Goal: Task Accomplishment & Management: Complete application form

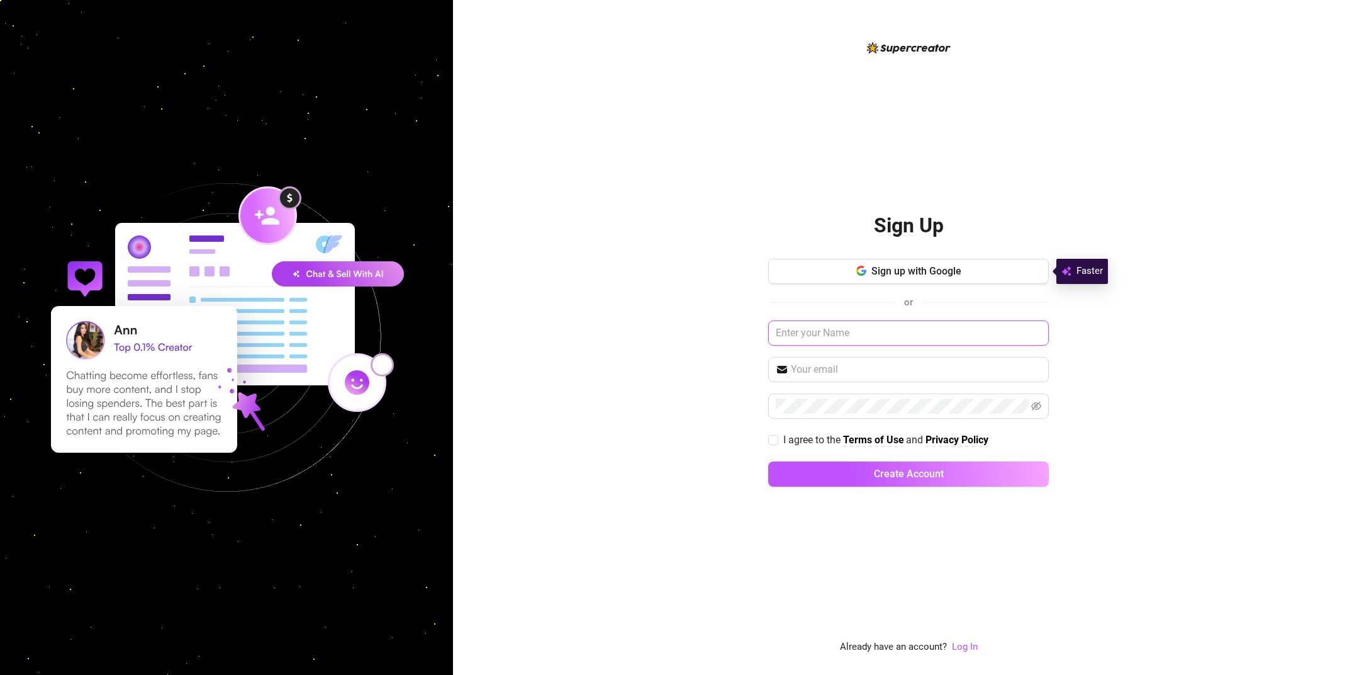
click at [916, 333] on input "text" at bounding box center [908, 332] width 281 height 25
click at [1186, 362] on div "Sign Up Sign up with Google or I agree to the Terms of Use and Privacy Policy C…" at bounding box center [908, 337] width 911 height 675
click at [971, 338] on input "text" at bounding box center [908, 332] width 281 height 25
type input "Goddess [PERSON_NAME]"
click at [858, 373] on input "text" at bounding box center [916, 369] width 250 height 15
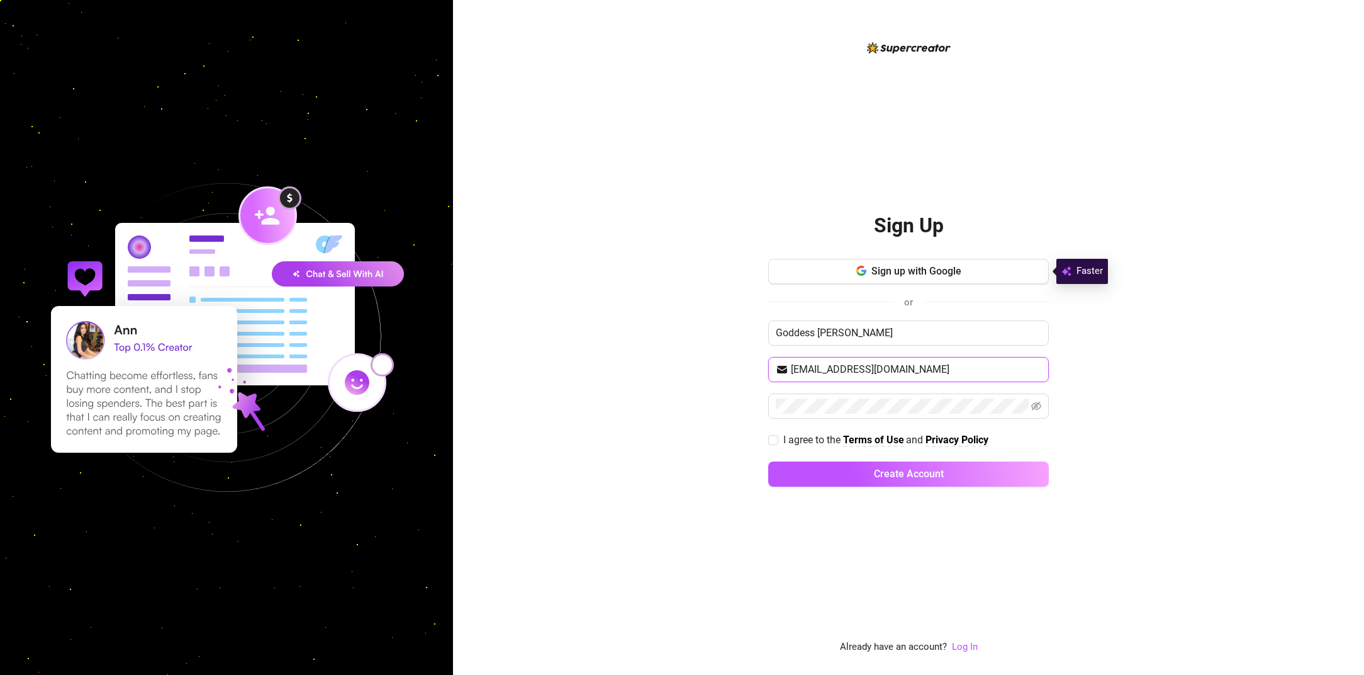
type input "[EMAIL_ADDRESS][DOMAIN_NAME]"
click at [784, 440] on span "I agree to the" at bounding box center [814, 440] width 60 height 12
click at [777, 440] on input "I agree to the Terms of Use and Privacy Policy" at bounding box center [772, 439] width 9 height 9
checkbox input "true"
click at [836, 475] on button "Create Account" at bounding box center [908, 473] width 281 height 25
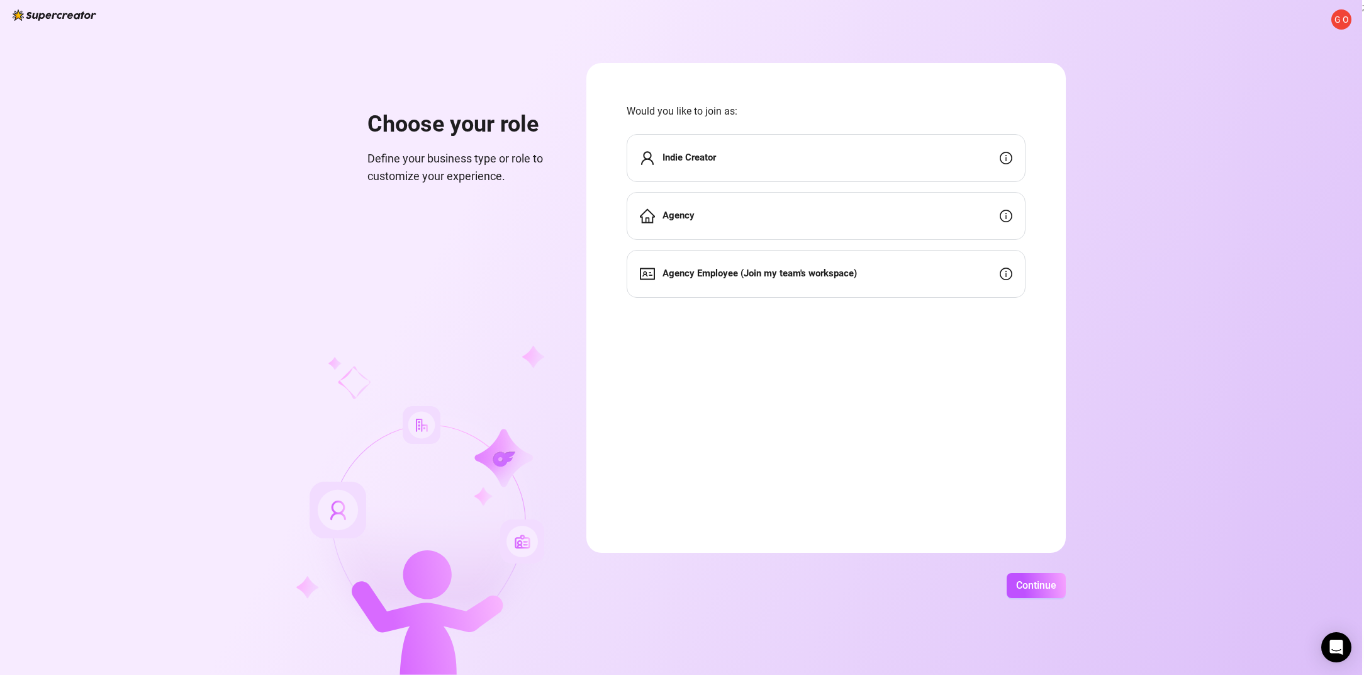
click at [915, 164] on div "Indie Creator" at bounding box center [826, 158] width 399 height 48
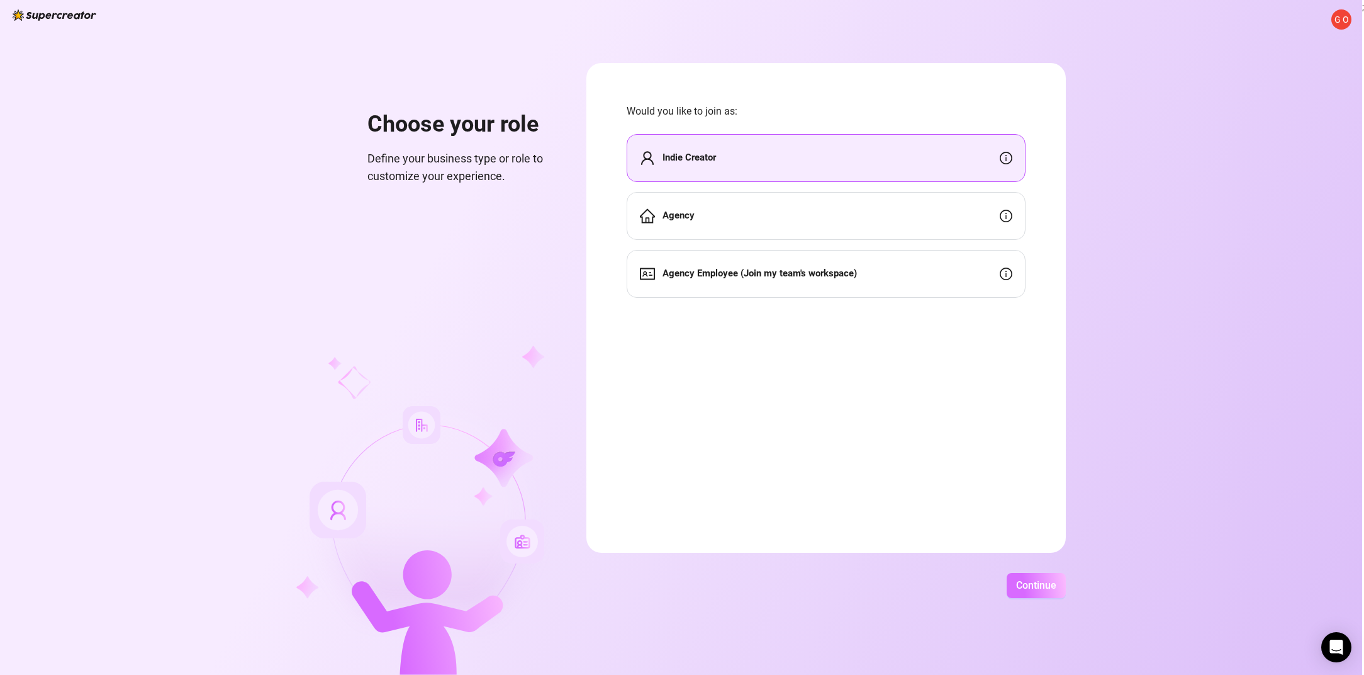
click at [1042, 592] on button "Continue" at bounding box center [1036, 585] width 59 height 25
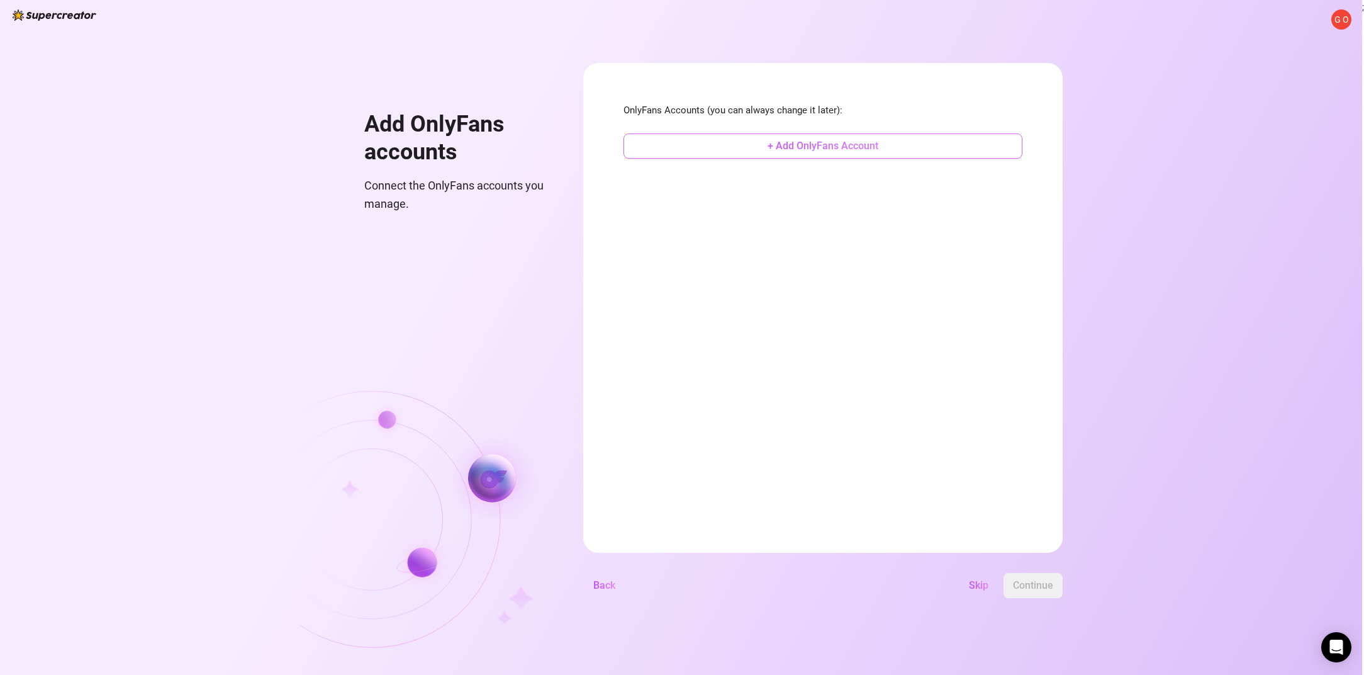
click at [821, 147] on span "+ Add OnlyFans Account" at bounding box center [823, 146] width 111 height 12
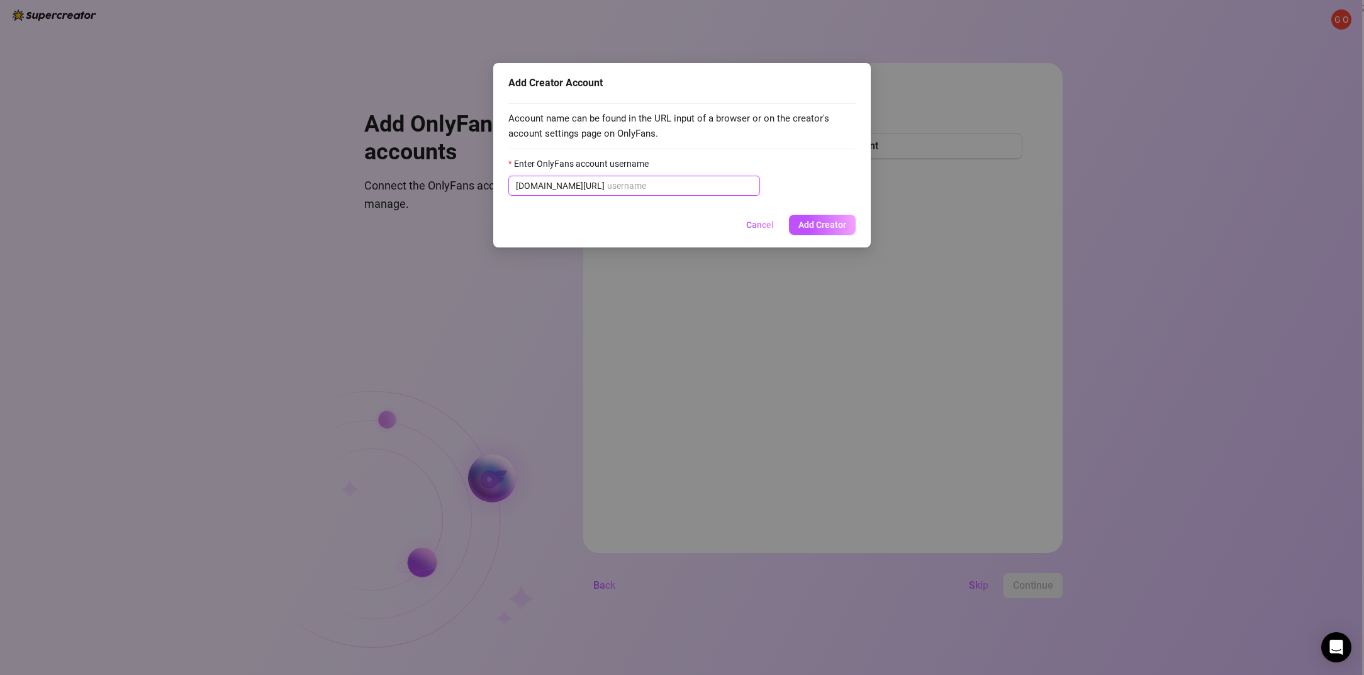
click at [698, 190] on input "Enter OnlyFans account username" at bounding box center [679, 186] width 145 height 14
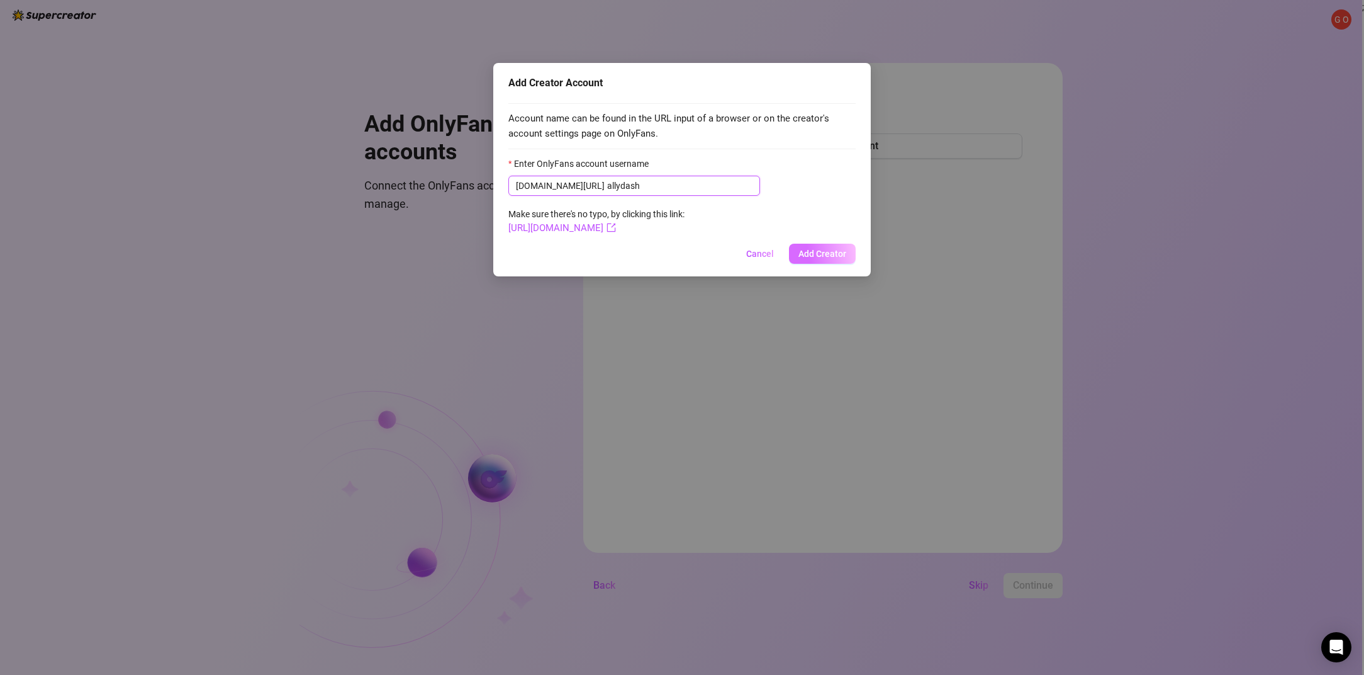
type input "allydash"
click at [826, 260] on button "Add Creator" at bounding box center [822, 254] width 67 height 20
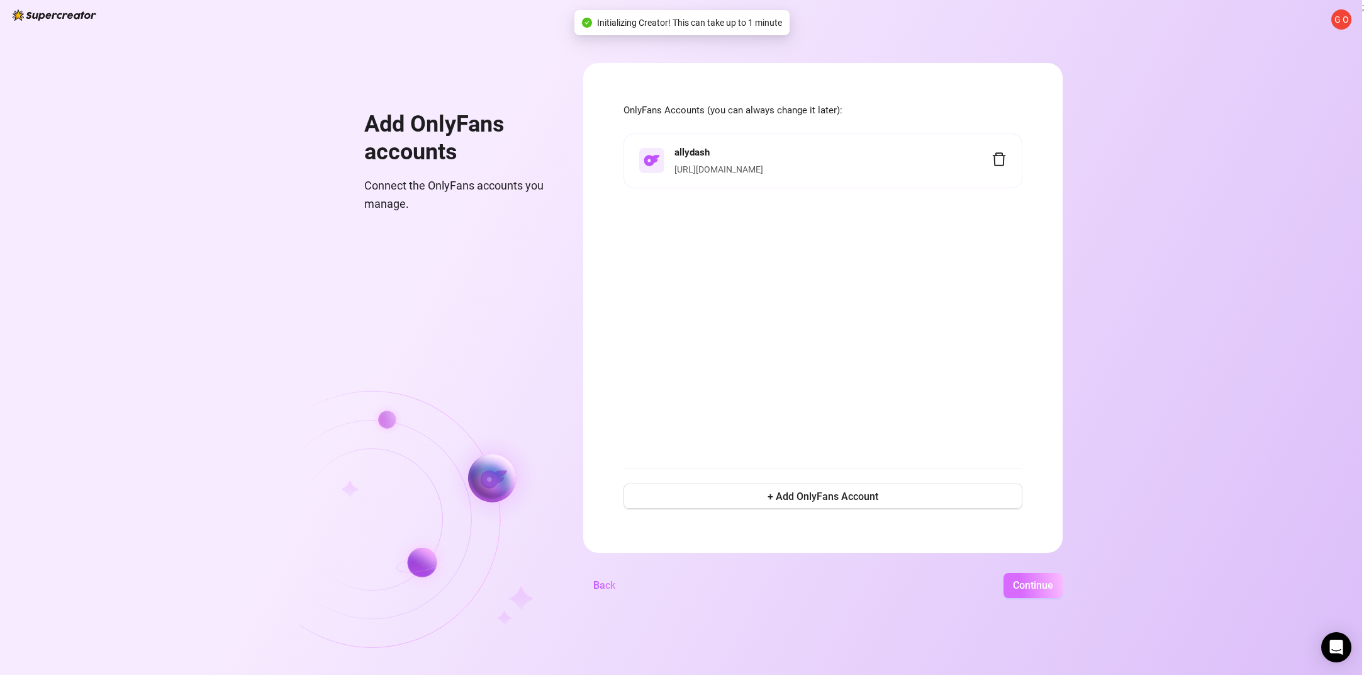
click at [1038, 580] on span "Continue" at bounding box center [1033, 585] width 40 height 12
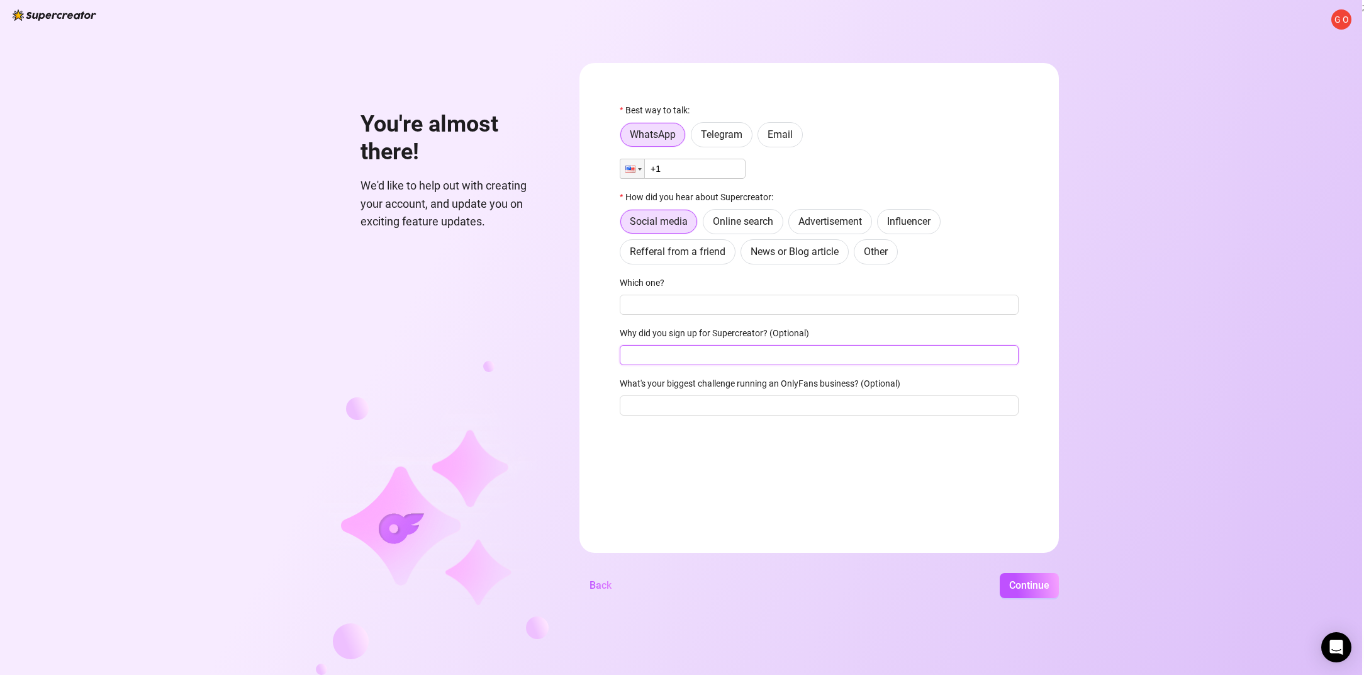
click at [675, 354] on input "Why did you sign up for Supercreator? (Optional)" at bounding box center [819, 355] width 399 height 20
type input "google"
click at [731, 407] on input "What's your biggest challenge running an OnlyFans business? (Optional)" at bounding box center [819, 405] width 399 height 20
type input "sales"
click at [722, 179] on input "+1" at bounding box center [683, 169] width 126 height 20
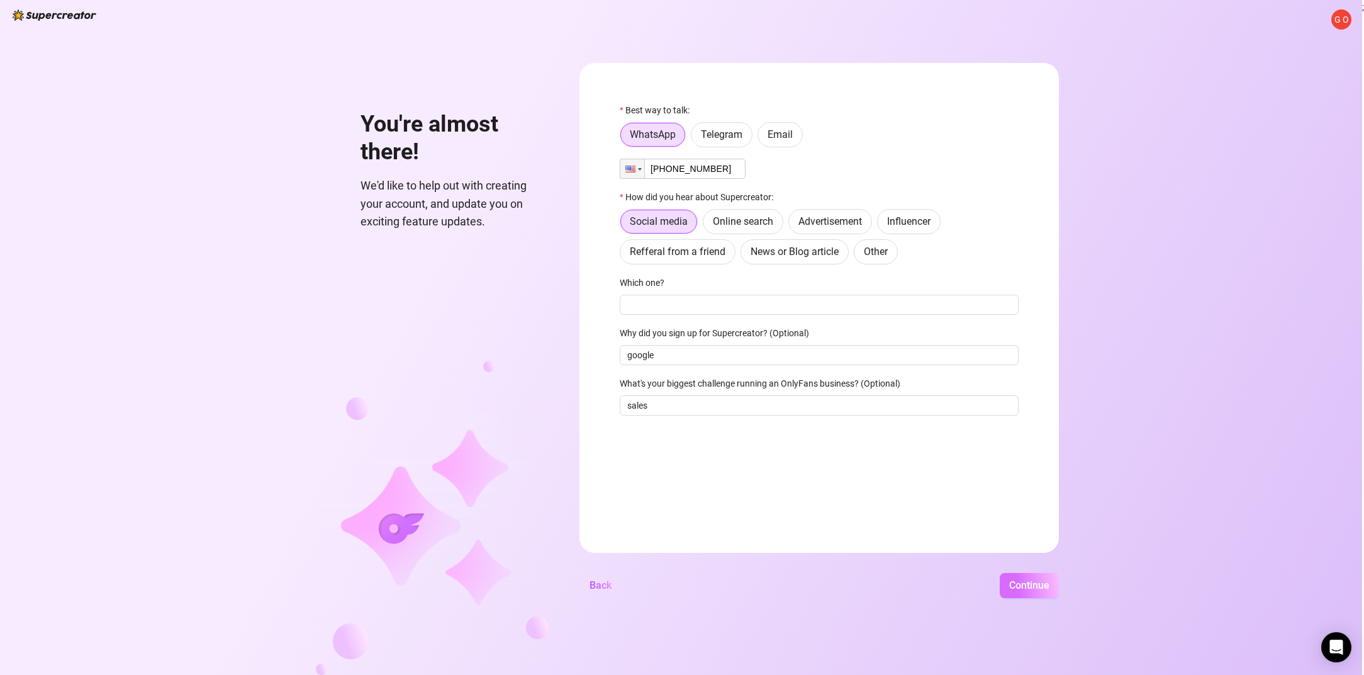
type input "[PHONE_NUMBER]"
click at [1045, 585] on span "Continue" at bounding box center [1029, 585] width 40 height 12
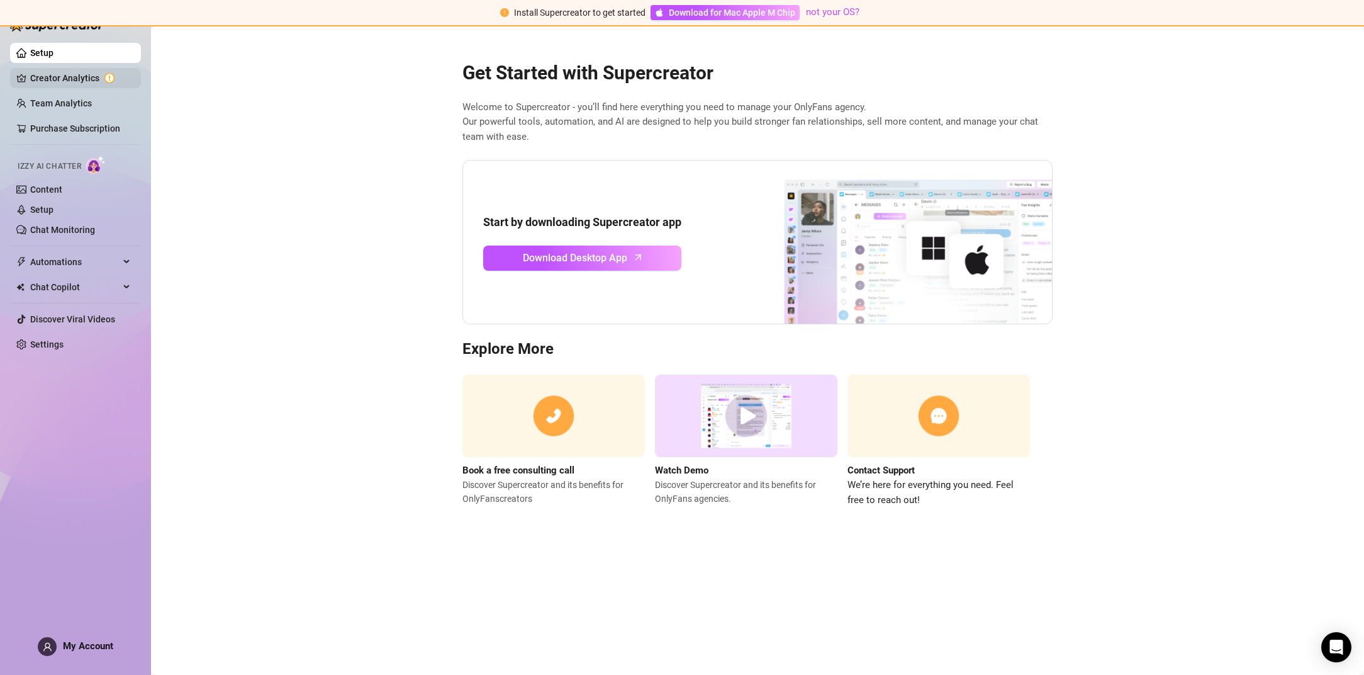
click at [84, 74] on link "Creator Analytics" at bounding box center [80, 78] width 101 height 20
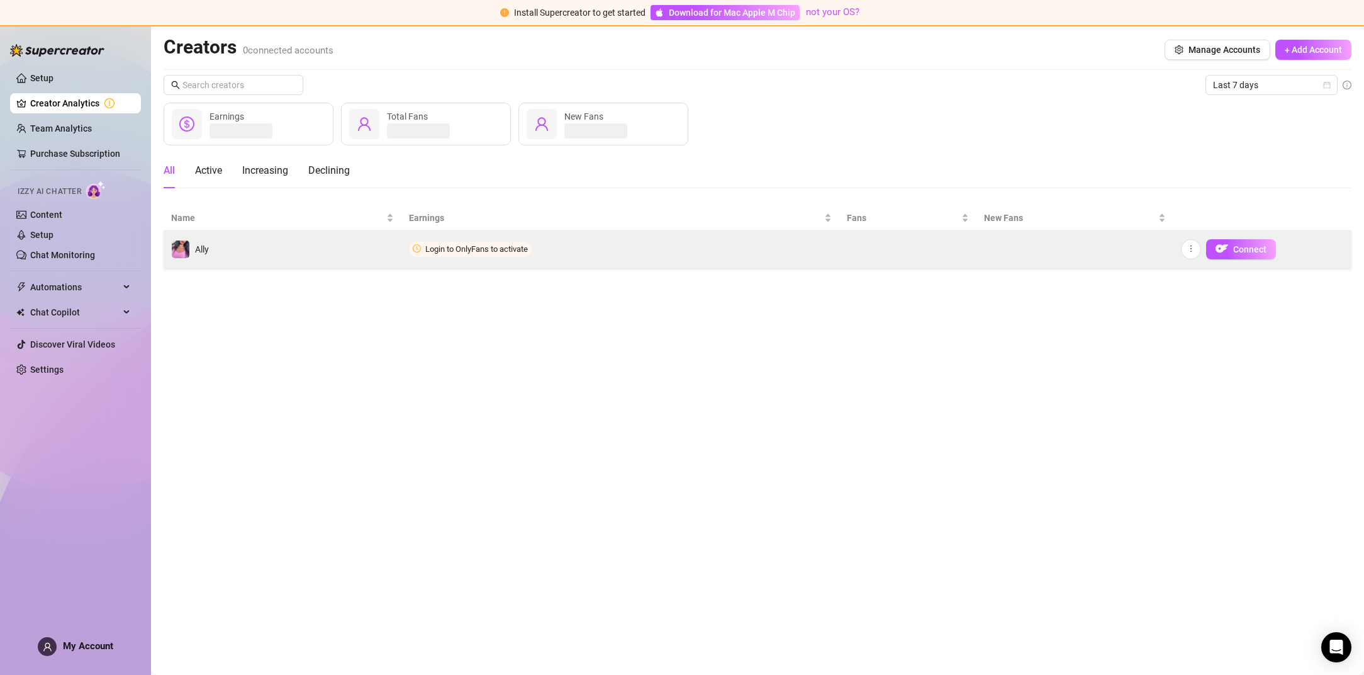
click at [479, 255] on span "Login to OnlyFans to activate" at bounding box center [470, 249] width 123 height 15
click at [1259, 250] on span "Connect" at bounding box center [1249, 249] width 33 height 10
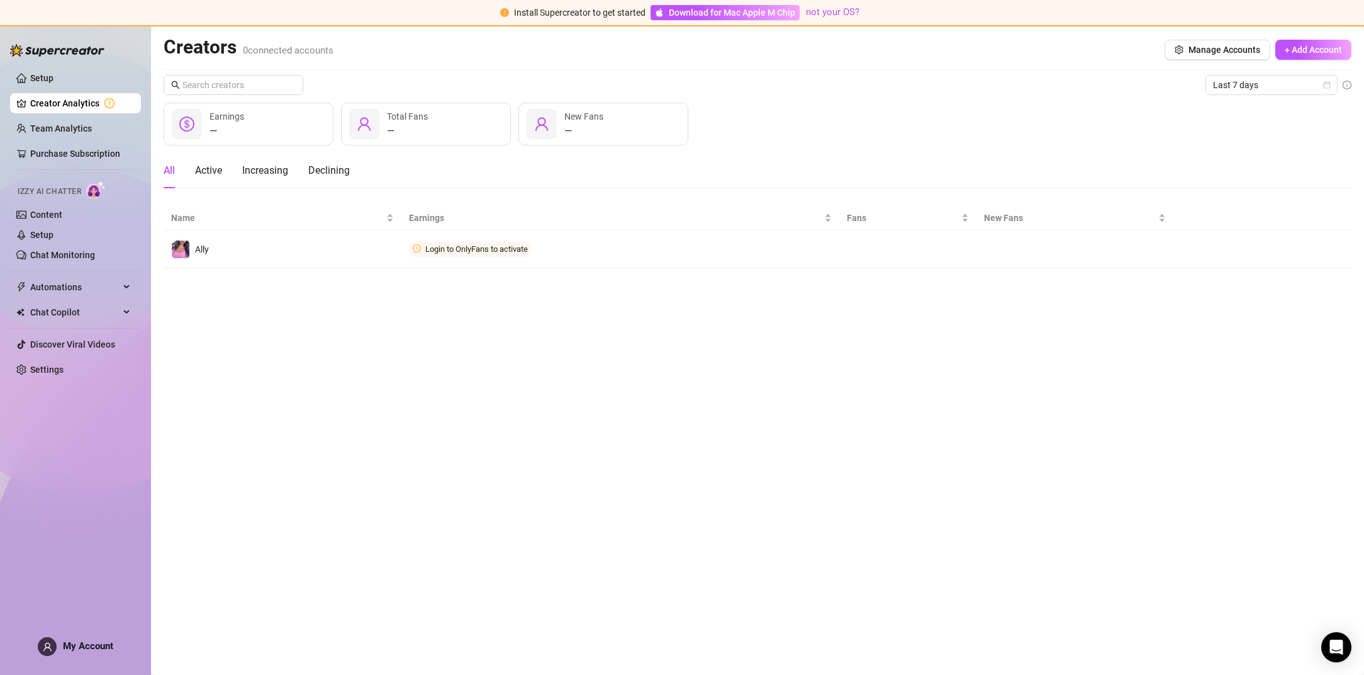
click at [1225, 320] on main "Creators 0 connected accounts Manage Accounts + Add Account Last 7 days — Earni…" at bounding box center [757, 350] width 1213 height 648
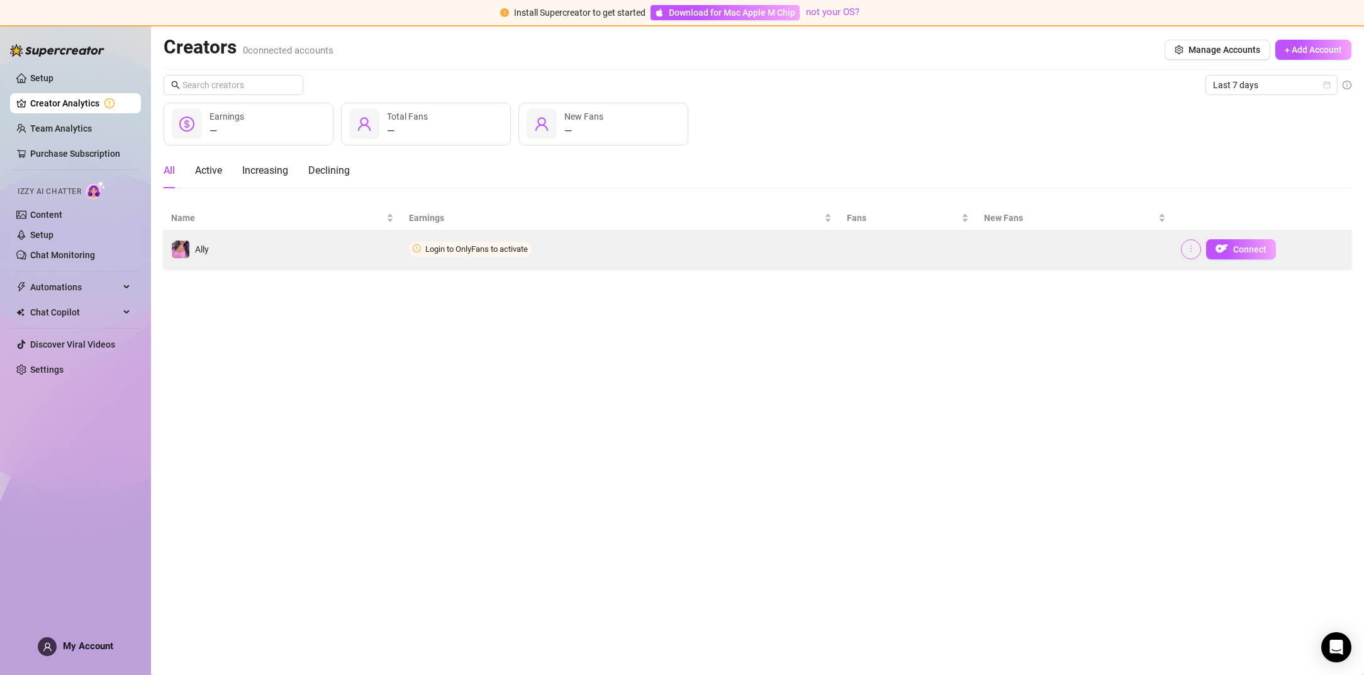
click at [1194, 252] on icon "more" at bounding box center [1191, 248] width 9 height 9
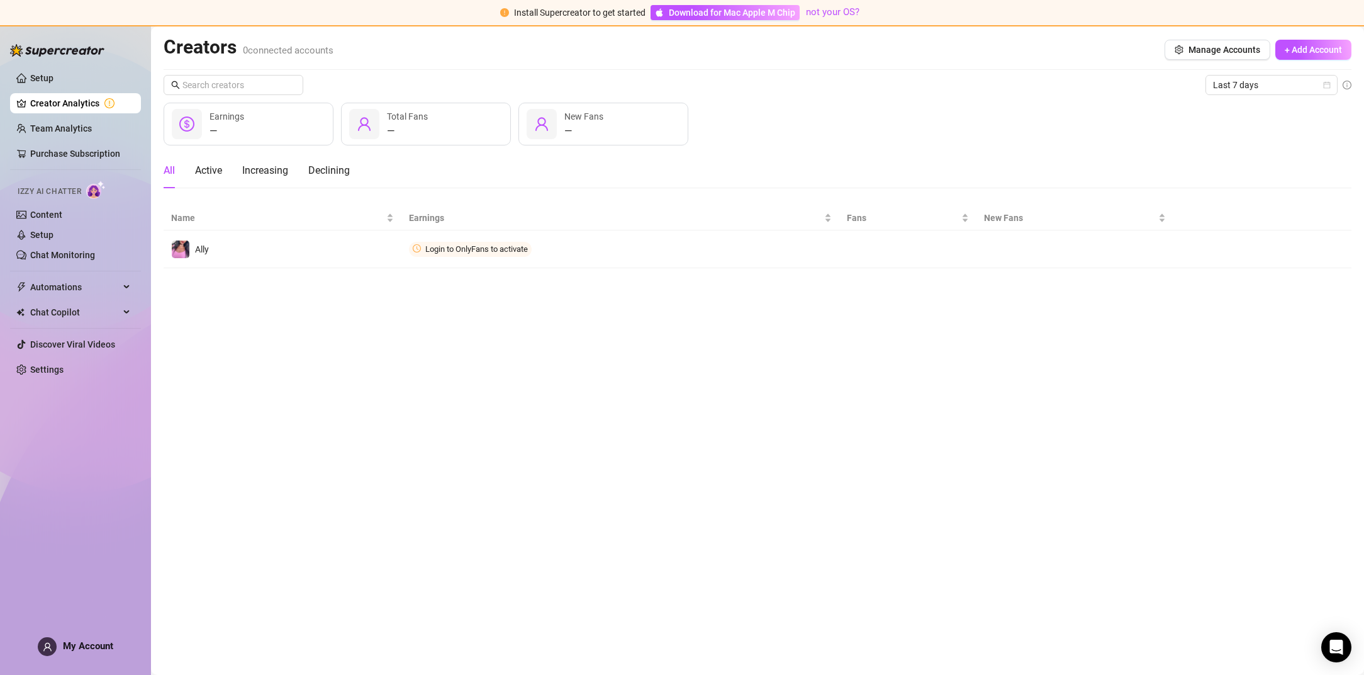
click at [1137, 302] on main "Creators 0 connected accounts Manage Accounts + Add Account Last 7 days — Earni…" at bounding box center [757, 350] width 1213 height 648
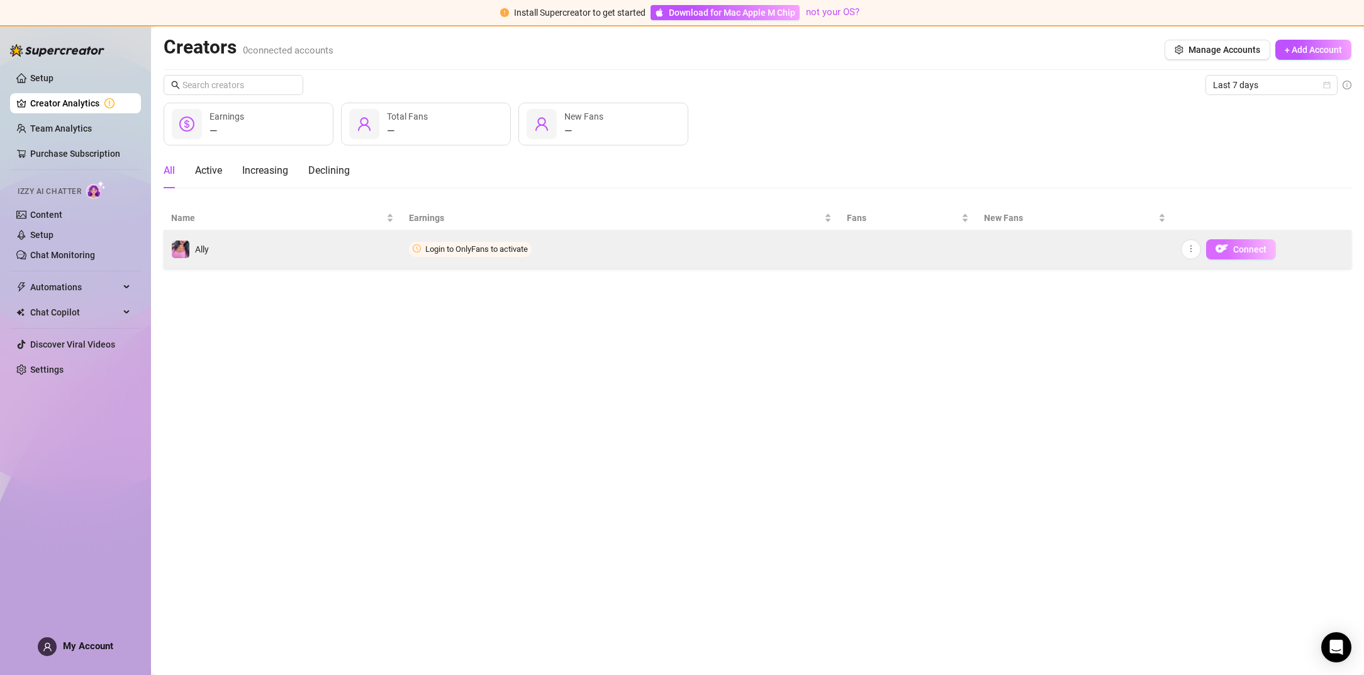
click at [1240, 251] on span "Connect" at bounding box center [1249, 249] width 33 height 10
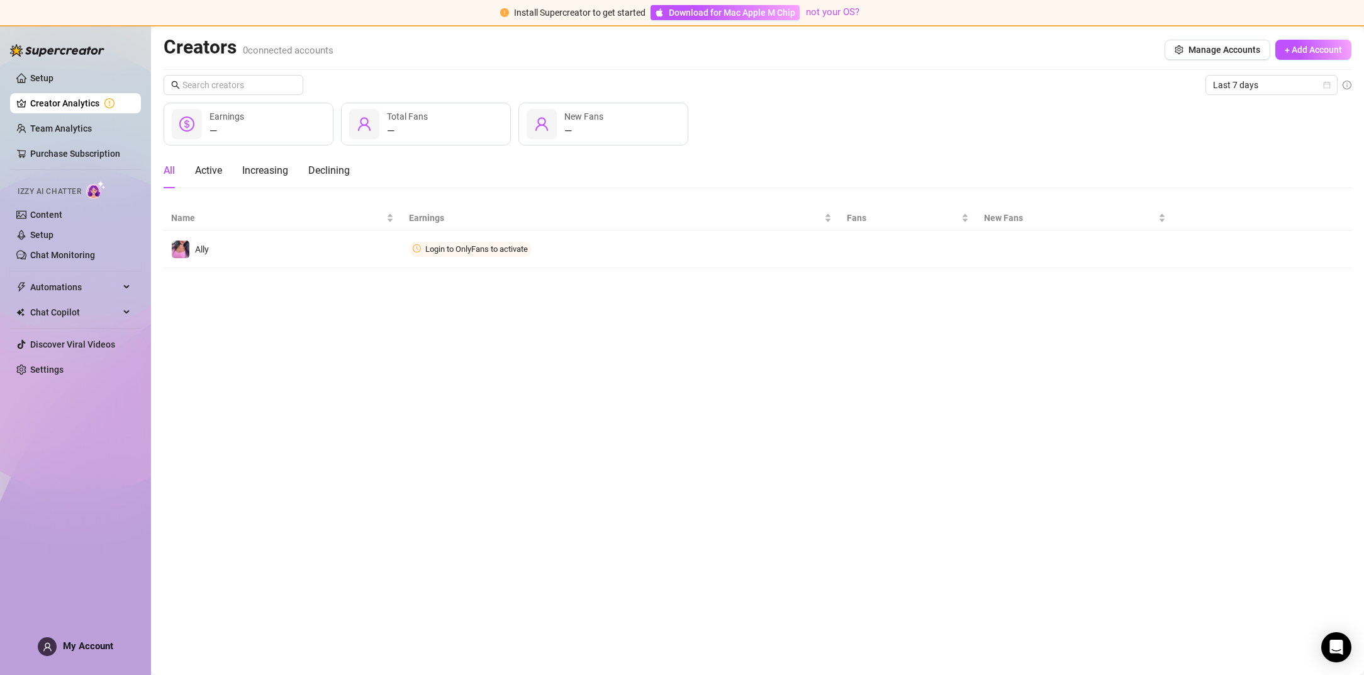
click at [1052, 341] on main "Creators 0 connected accounts Manage Accounts + Add Account Last 7 days — Earni…" at bounding box center [757, 350] width 1213 height 648
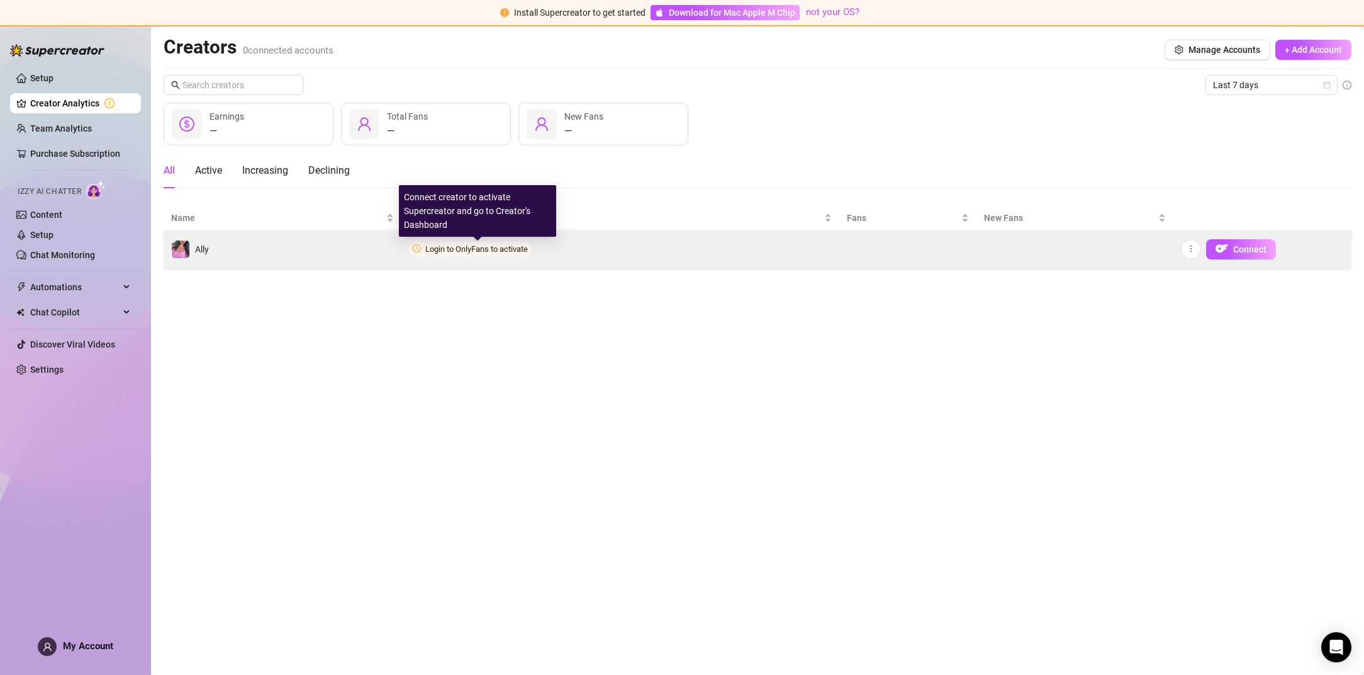
click at [497, 249] on span "Login to OnlyFans to activate" at bounding box center [476, 248] width 103 height 9
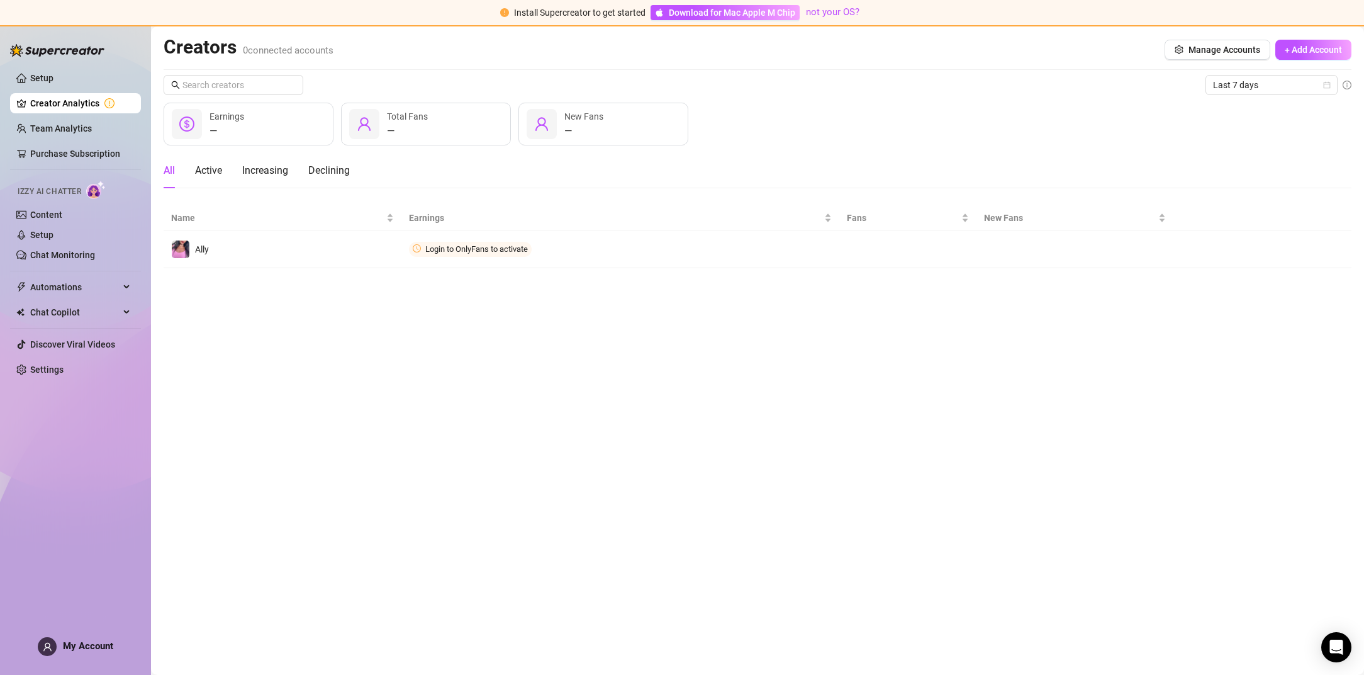
click at [487, 314] on main "Creators 0 connected accounts Manage Accounts + Add Account Last 7 days — Earni…" at bounding box center [757, 350] width 1213 height 648
click at [53, 234] on link "Setup" at bounding box center [41, 235] width 23 height 10
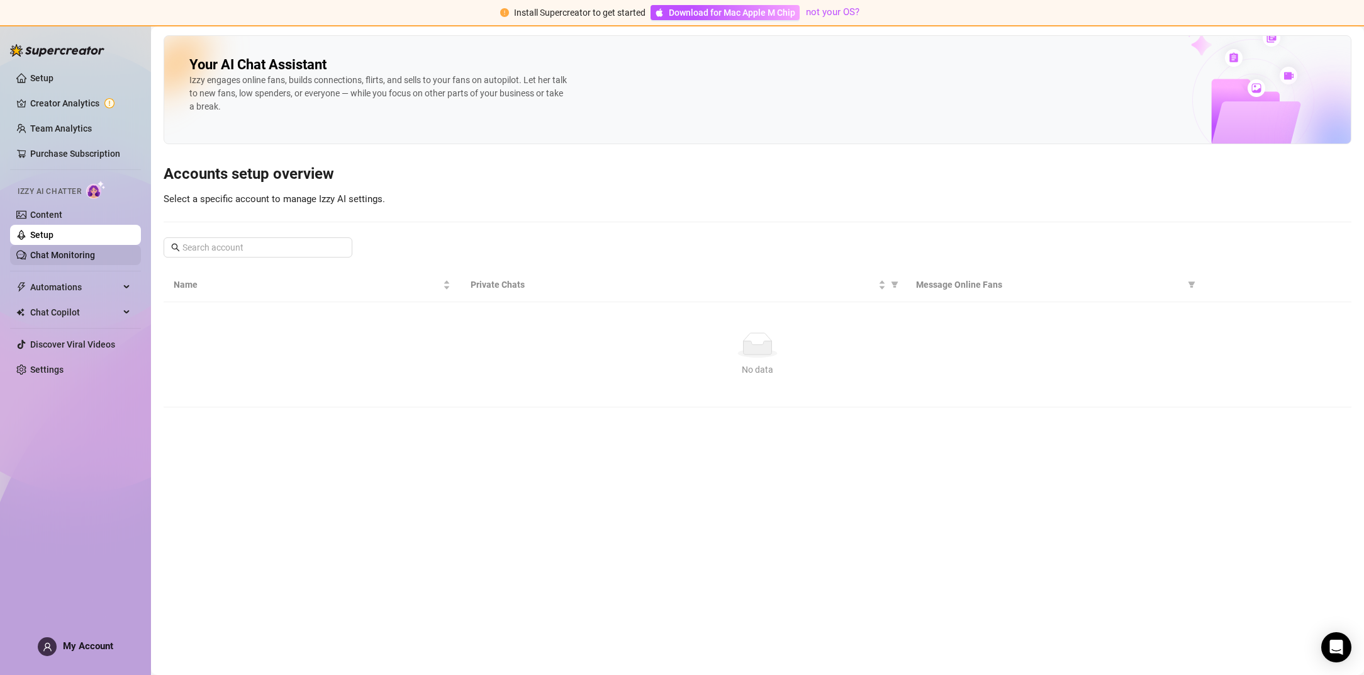
click at [81, 257] on link "Chat Monitoring" at bounding box center [62, 255] width 65 height 10
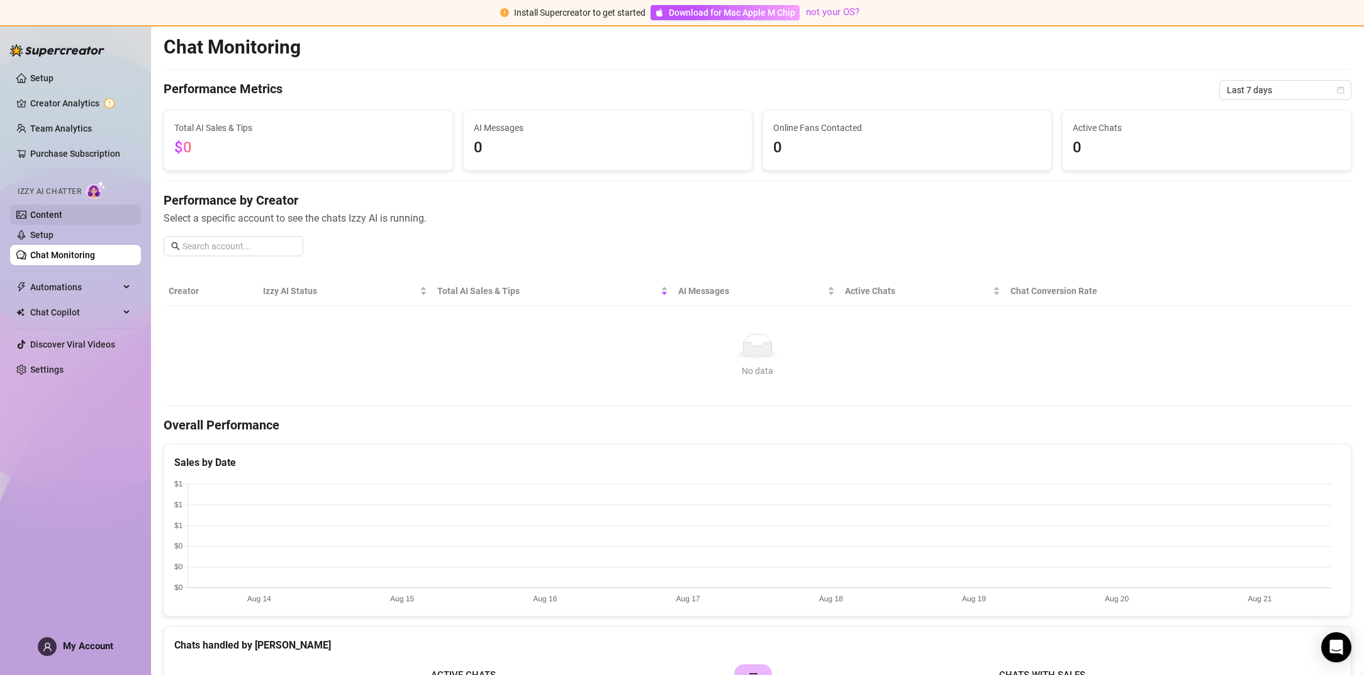
click at [62, 220] on link "Content" at bounding box center [46, 215] width 32 height 10
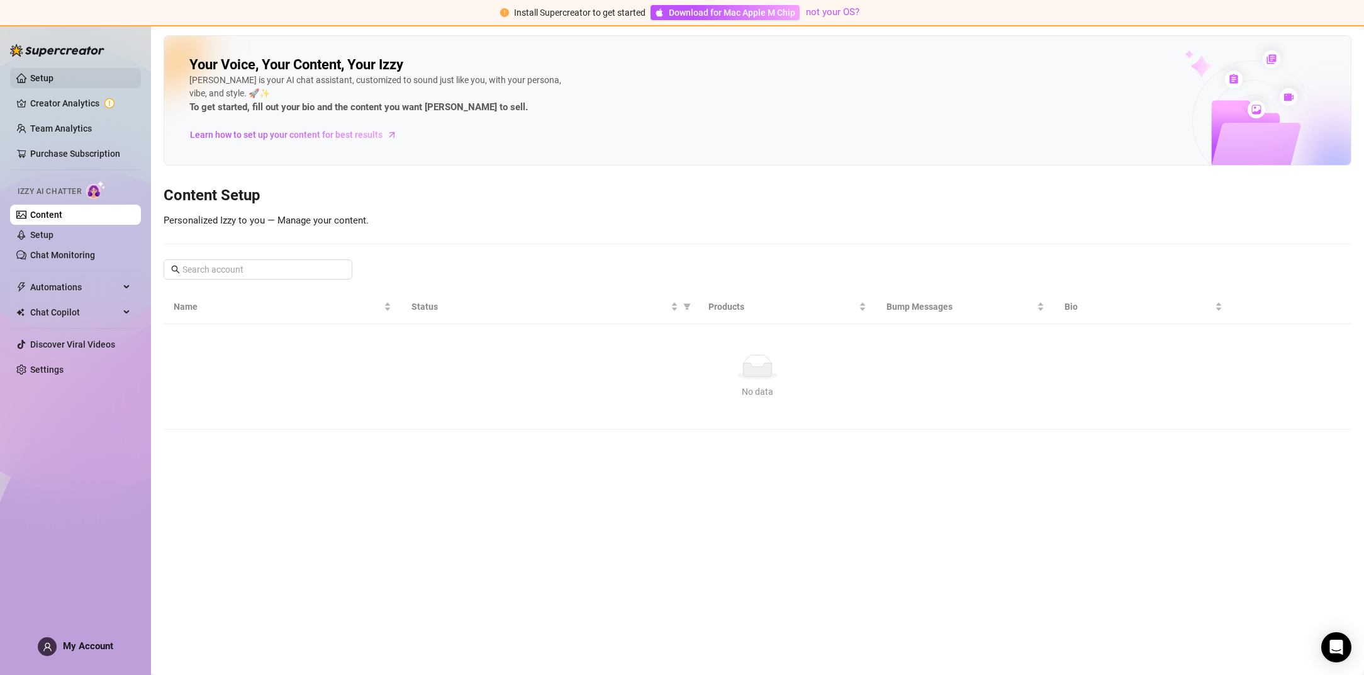
click at [35, 73] on link "Setup" at bounding box center [41, 78] width 23 height 10
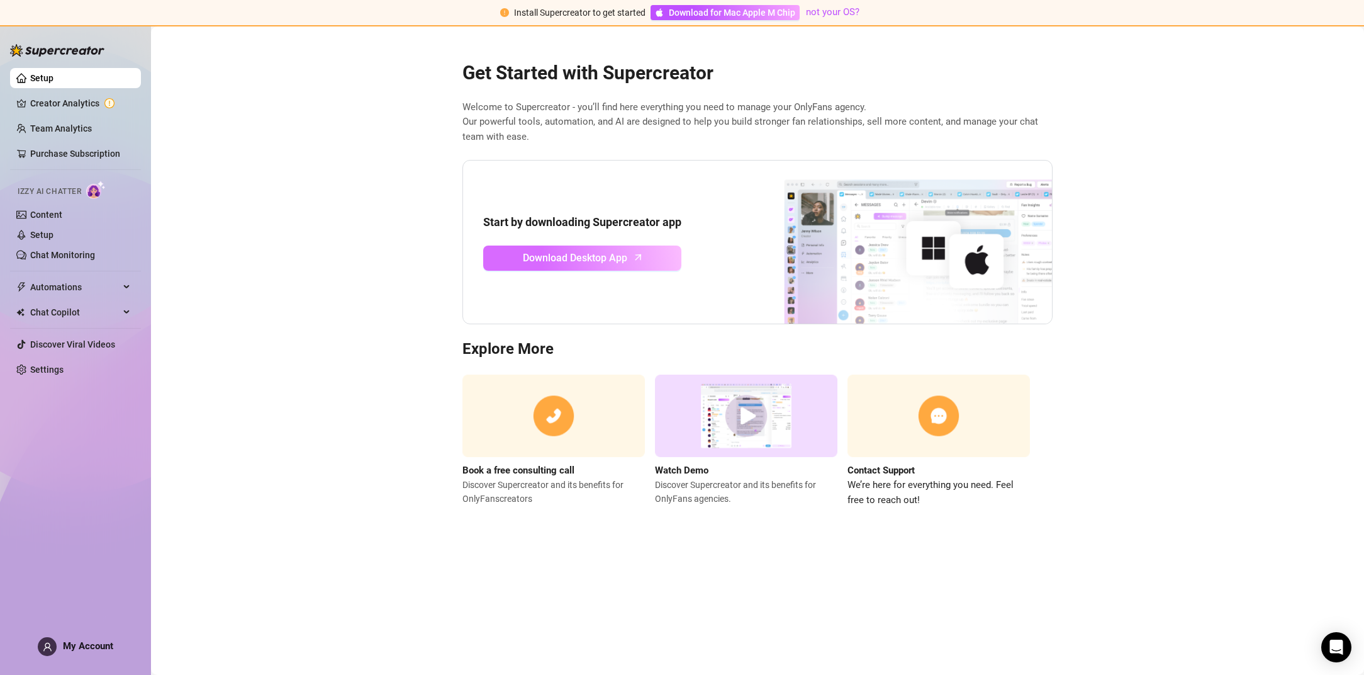
click at [558, 259] on span "Download Desktop App" at bounding box center [575, 258] width 104 height 16
click at [588, 261] on span "Download Desktop App" at bounding box center [575, 258] width 104 height 16
